Goal: Transaction & Acquisition: Purchase product/service

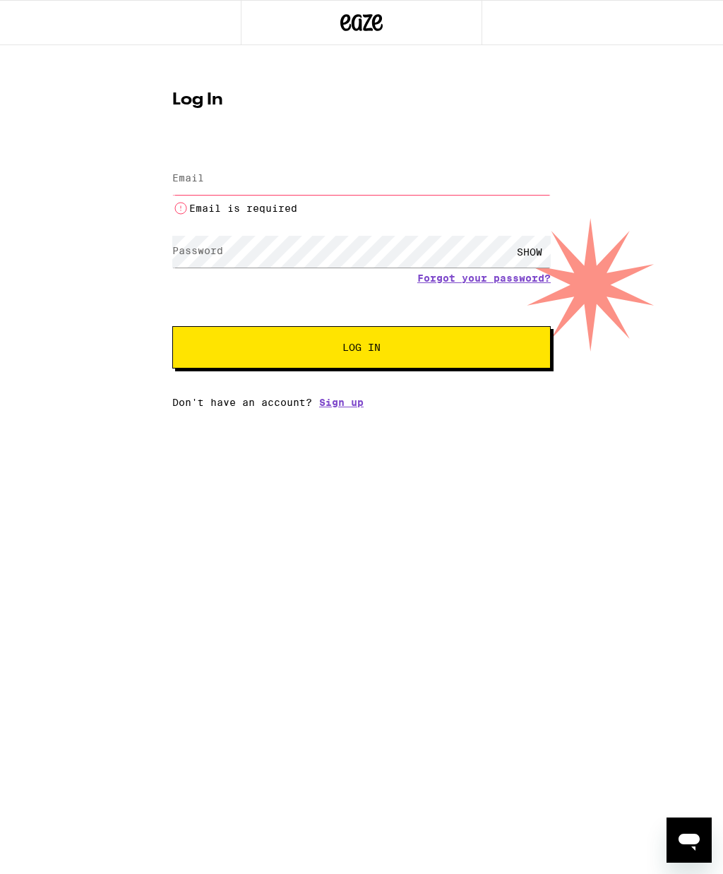
type input "[EMAIL_ADDRESS][DOMAIN_NAME]"
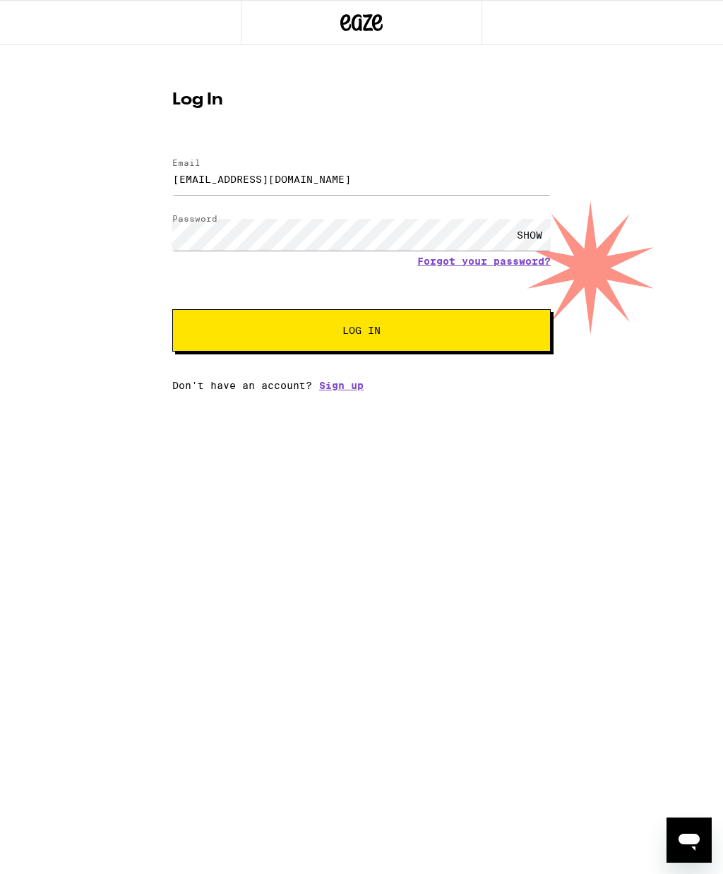
click at [480, 321] on button "Log In" at bounding box center [361, 330] width 378 height 42
